Goal: Navigation & Orientation: Find specific page/section

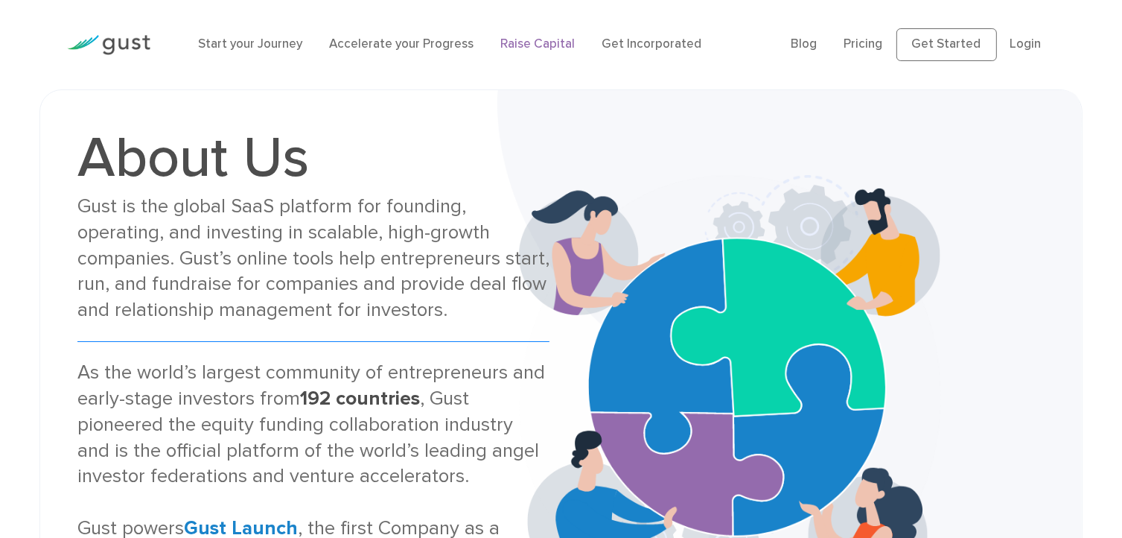
click at [530, 45] on link "Raise Capital" at bounding box center [537, 43] width 74 height 15
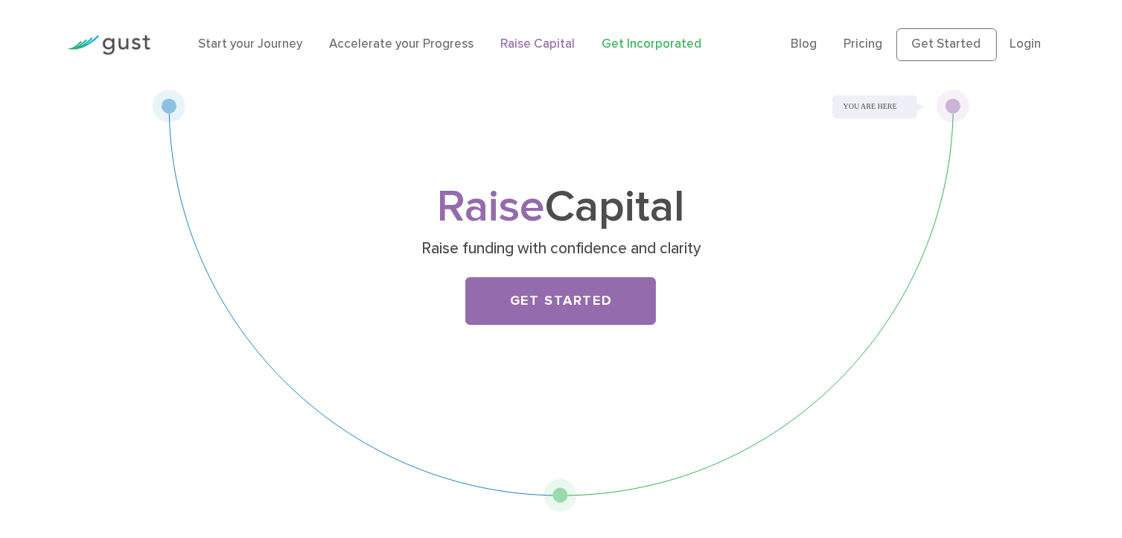
click at [639, 45] on link "Get Incorporated" at bounding box center [652, 43] width 100 height 15
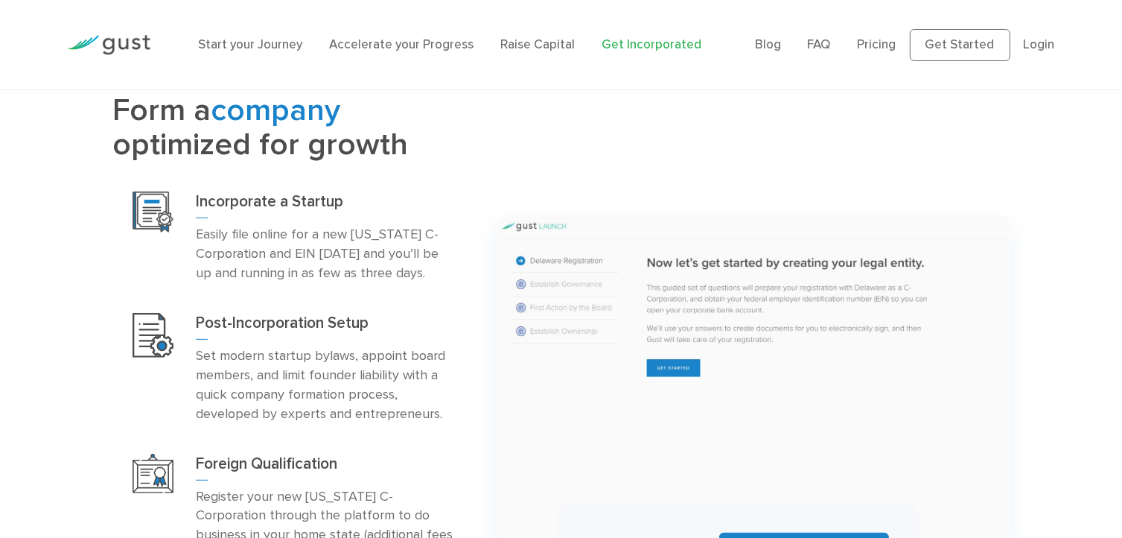
scroll to position [670, 0]
